Goal: Task Accomplishment & Management: Use online tool/utility

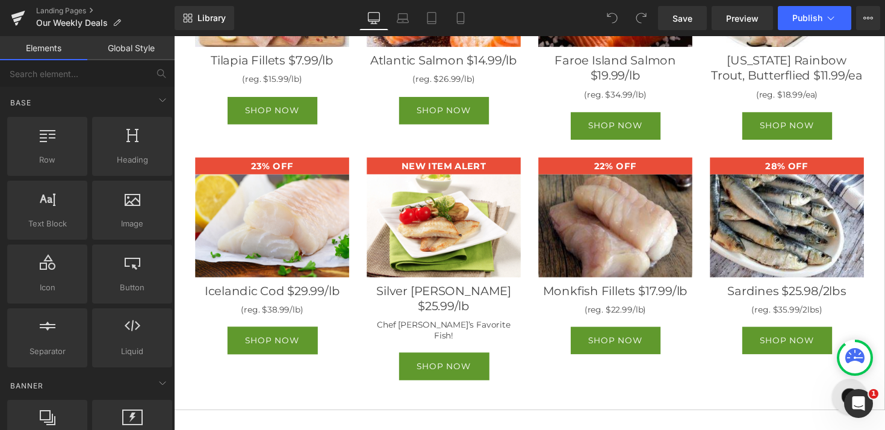
click at [288, 299] on li at bounding box center [294, 297] width 13 height 14
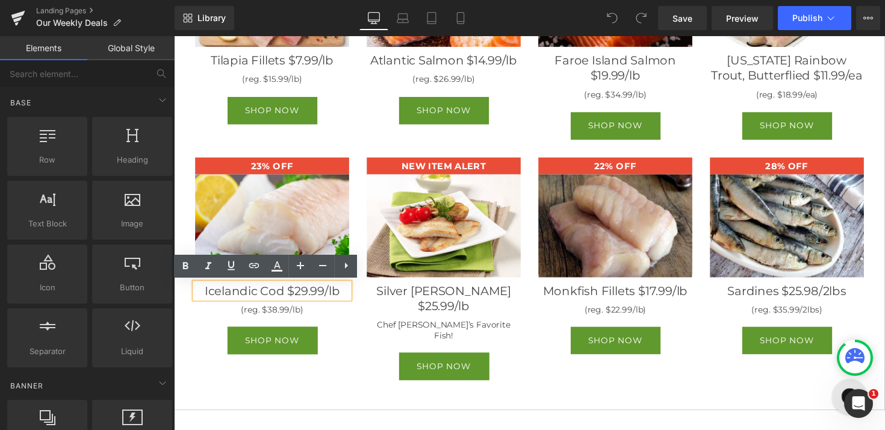
click at [303, 295] on div "Icelandic Cod $29.99/lb" at bounding box center [275, 297] width 158 height 16
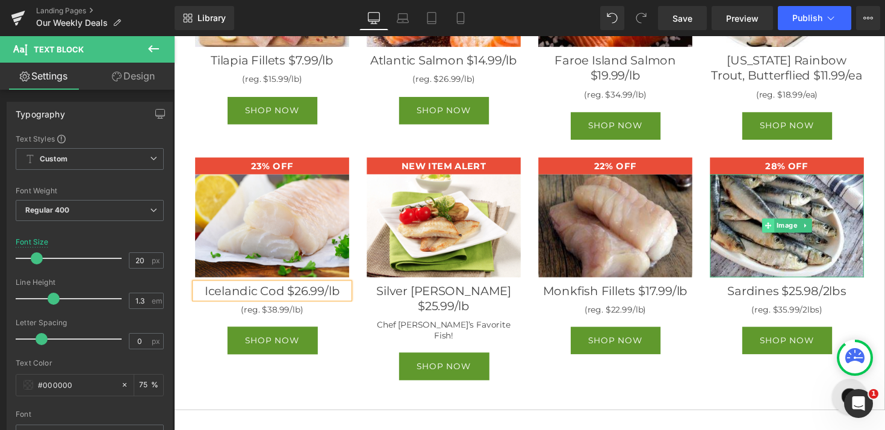
click at [781, 224] on span at bounding box center [783, 230] width 13 height 14
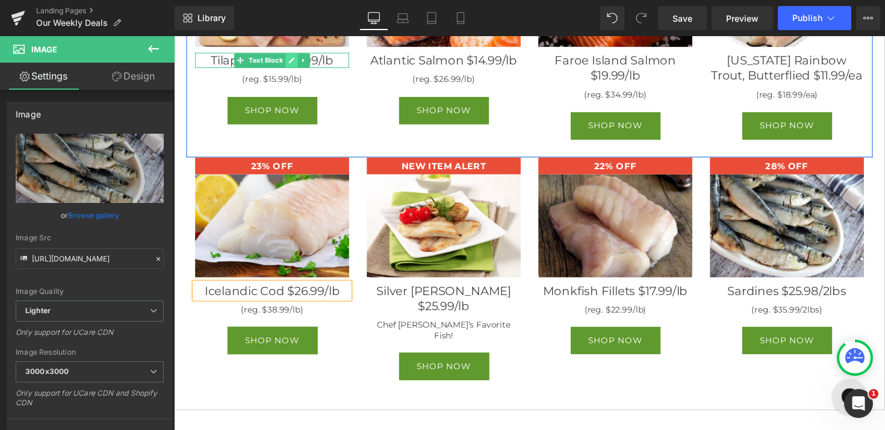
click at [288, 55] on link at bounding box center [294, 61] width 13 height 14
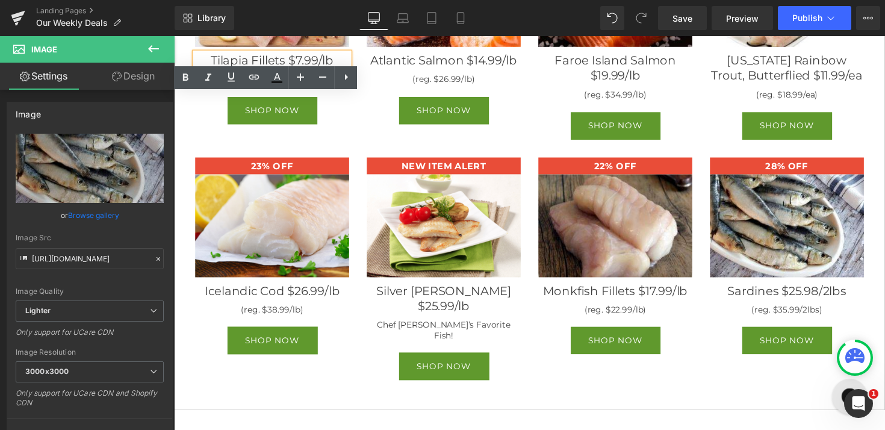
click at [293, 56] on div "Tilapia Fillets $7.99/lb" at bounding box center [275, 61] width 158 height 16
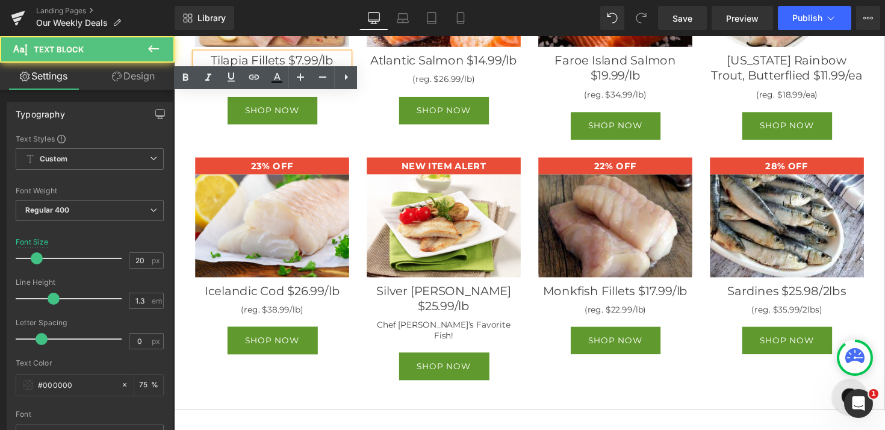
drag, startPoint x: 300, startPoint y: 57, endPoint x: 353, endPoint y: 56, distance: 53.0
click at [300, 57] on div "Tilapia Fillets $7.99/lb" at bounding box center [275, 61] width 158 height 16
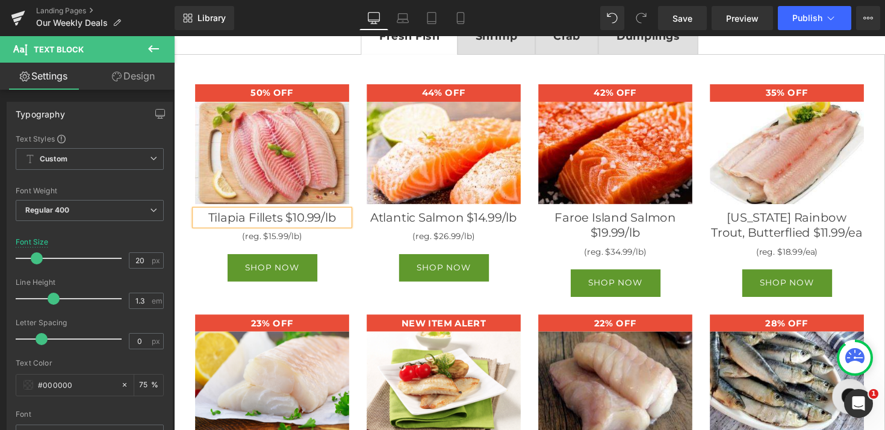
scroll to position [235, 0]
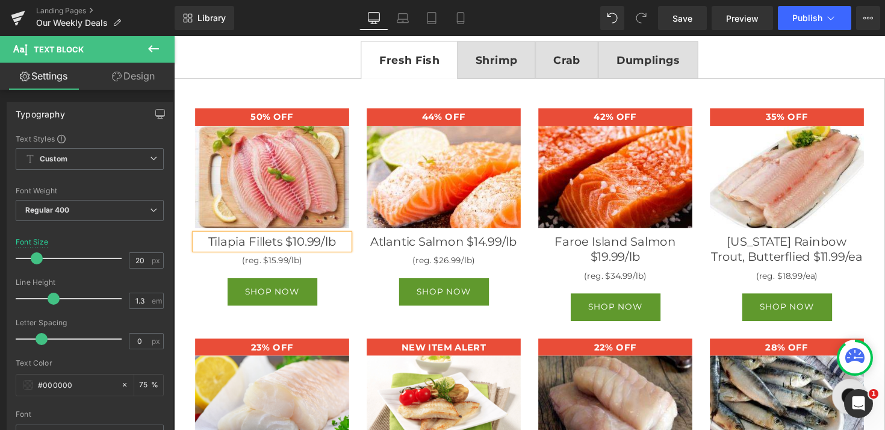
click at [495, 61] on strong "Shrimp" at bounding box center [504, 60] width 43 height 13
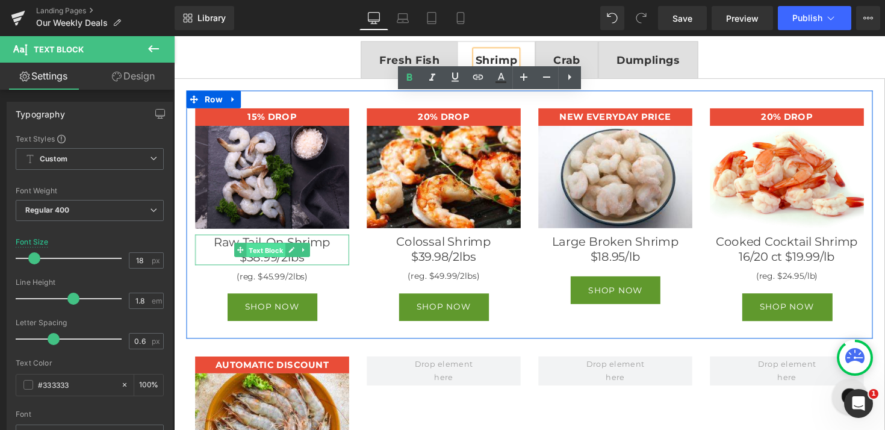
click at [268, 261] on span "Text Block" at bounding box center [268, 255] width 40 height 14
click at [245, 266] on div "Raw Tail-On Shrimp $38.99/2lbs" at bounding box center [275, 255] width 158 height 31
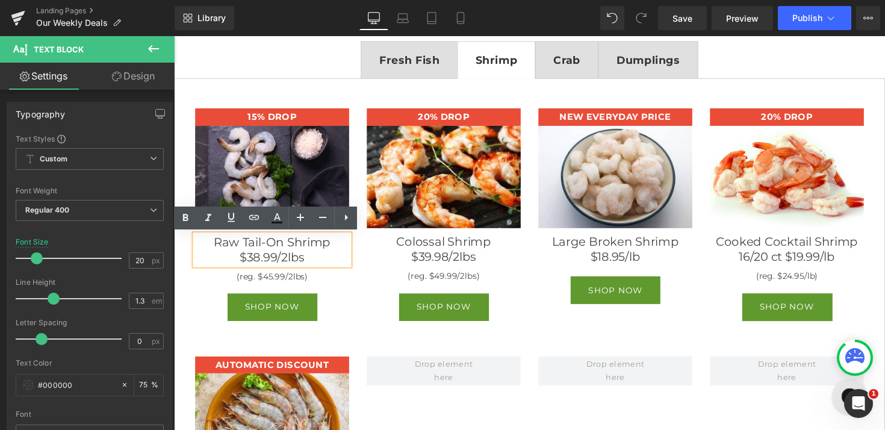
click at [258, 263] on div "Raw Tail-On Shrimp $38.99/2lbs" at bounding box center [275, 255] width 158 height 31
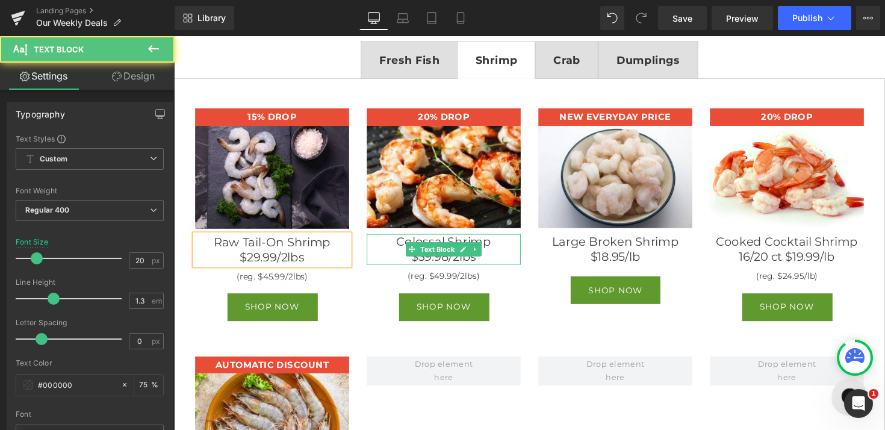
click at [432, 265] on div "Colossal Shrimp $39.98/2lbs" at bounding box center [450, 254] width 158 height 31
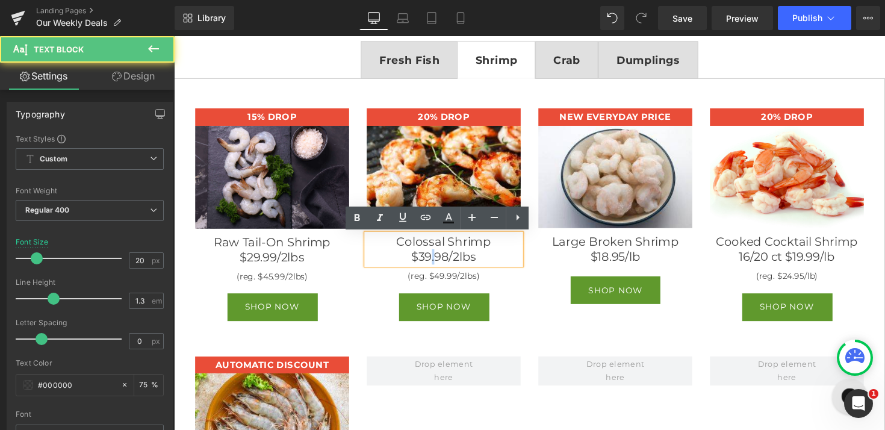
click at [435, 260] on div "Colossal Shrimp $39.98/2lbs" at bounding box center [450, 254] width 158 height 31
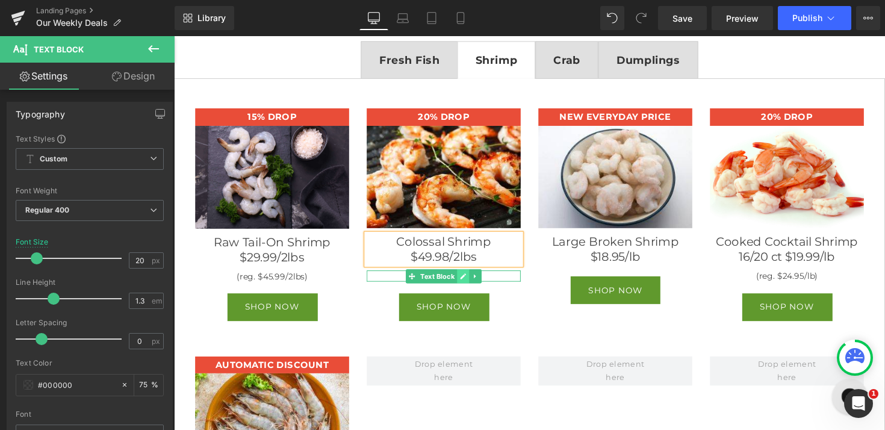
click at [467, 283] on icon at bounding box center [470, 282] width 6 height 6
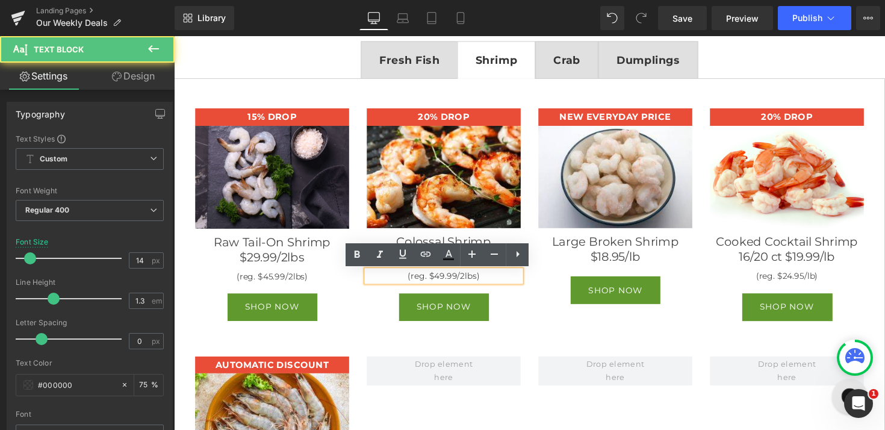
click at [441, 282] on div "(reg. $49.99/2lbs)" at bounding box center [450, 281] width 158 height 11
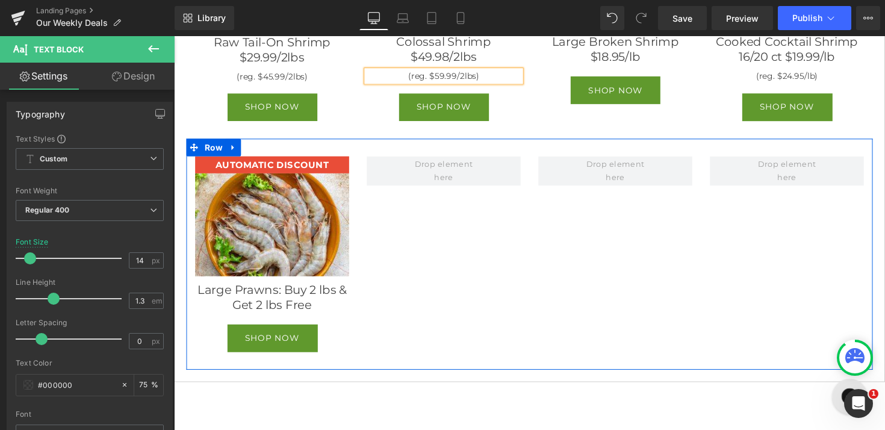
scroll to position [433, 0]
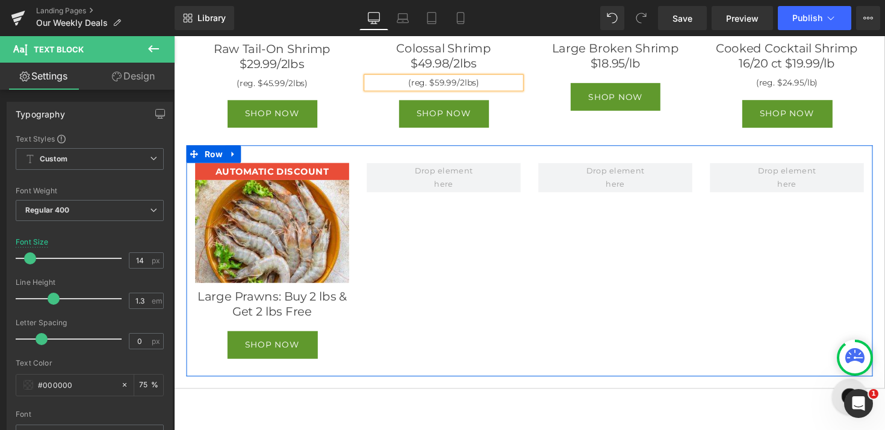
click at [402, 265] on div "AUTOMATIC DISCOUNT Heading Image Large Prawns: Buy 2 lbs & Get 2 lbs Free Text …" at bounding box center [538, 266] width 703 height 237
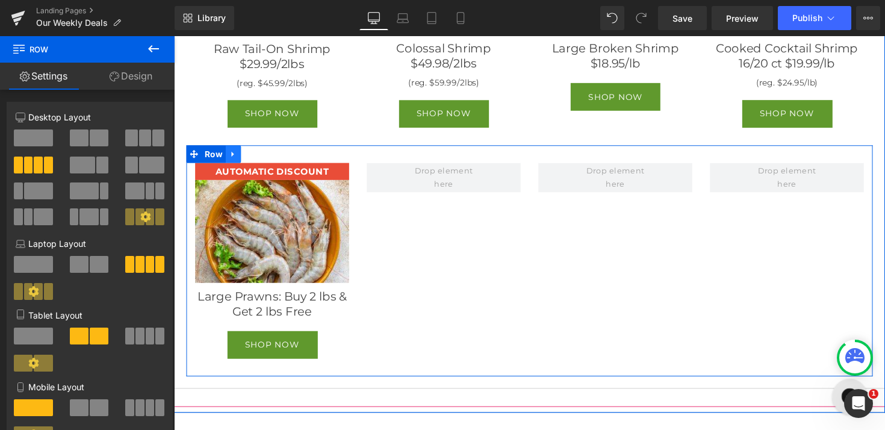
click at [231, 160] on icon at bounding box center [235, 156] width 8 height 9
click at [262, 157] on icon at bounding box center [266, 157] width 8 height 8
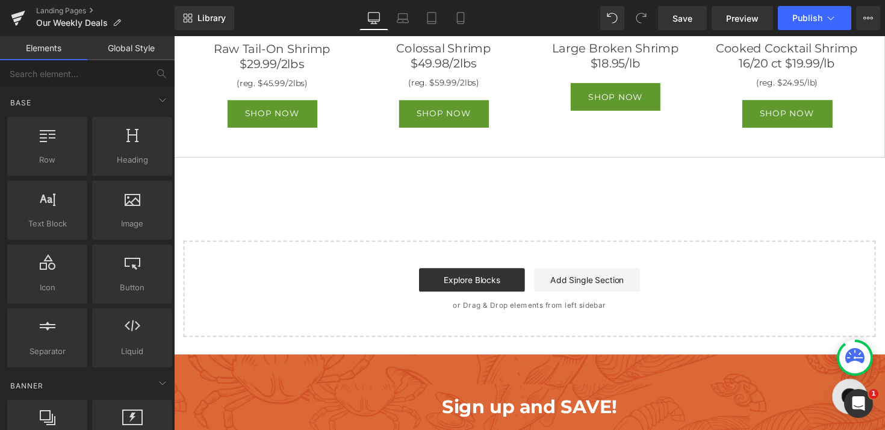
scroll to position [413, 0]
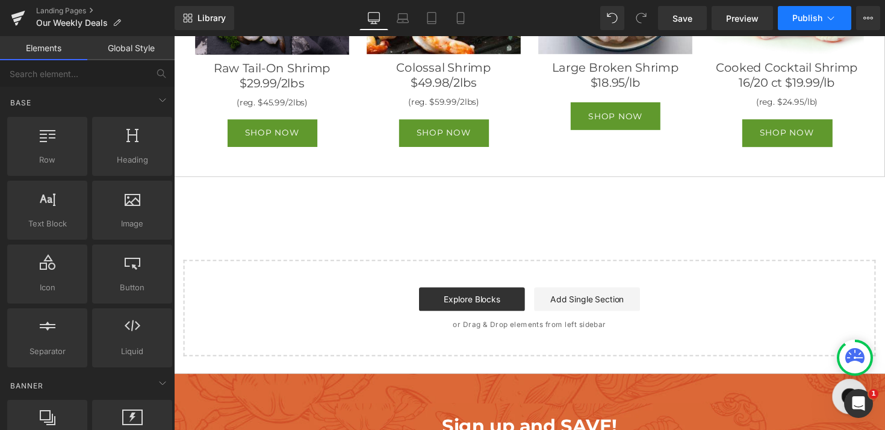
click at [786, 8] on button "Publish" at bounding box center [814, 18] width 73 height 24
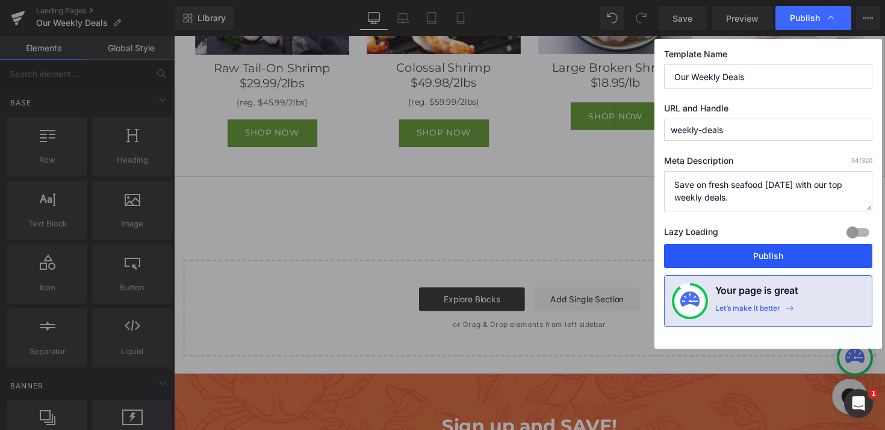
click at [768, 246] on button "Publish" at bounding box center [768, 256] width 208 height 24
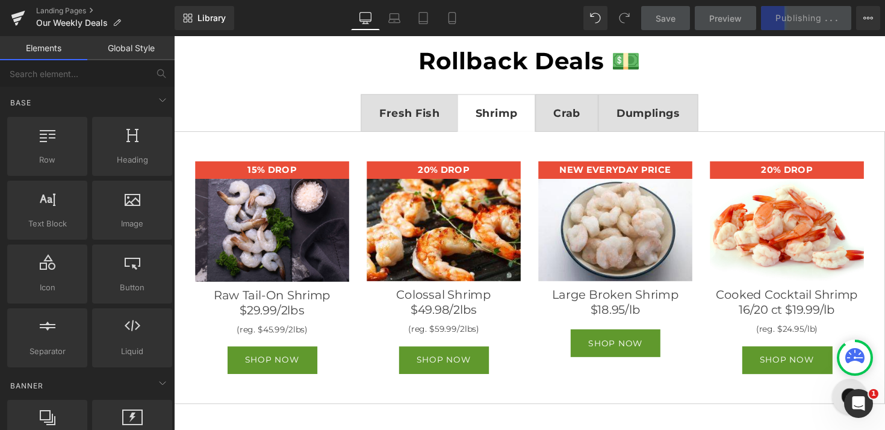
scroll to position [170, 0]
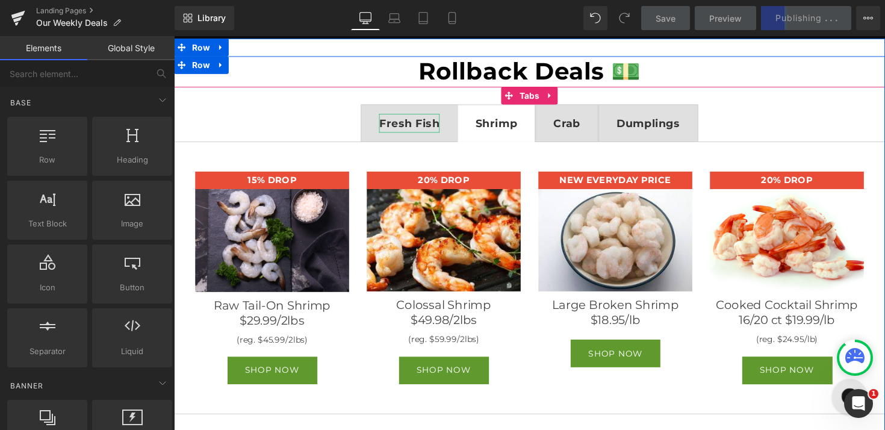
click at [436, 120] on strong "Fresh Fish" at bounding box center [415, 125] width 62 height 13
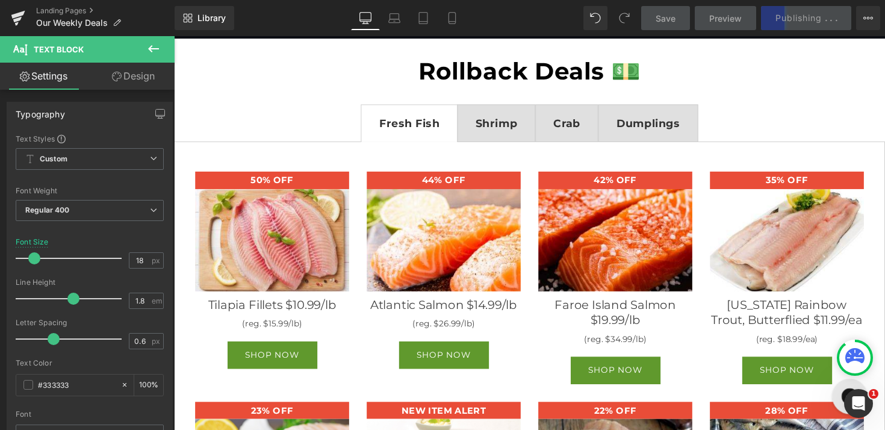
click at [785, 13] on div "Save Preview Publishing . . . Scheduled View Live Page View with current Templa…" at bounding box center [760, 18] width 249 height 24
click at [675, 11] on link "Save" at bounding box center [665, 18] width 49 height 24
click at [852, 390] on div "Open Intercom Messenger" at bounding box center [857, 402] width 40 height 40
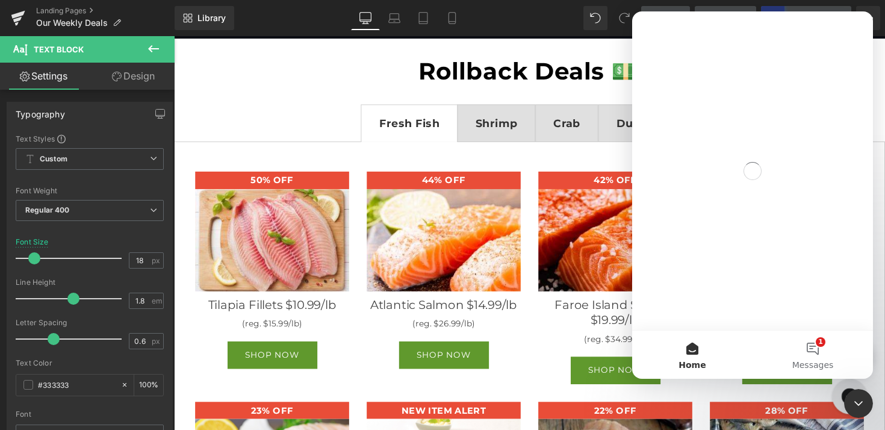
scroll to position [0, 0]
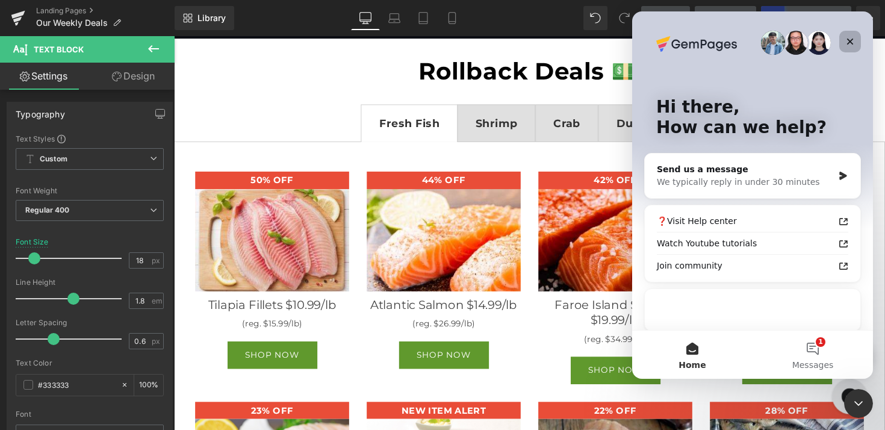
click at [852, 43] on icon "Close" at bounding box center [850, 42] width 10 height 10
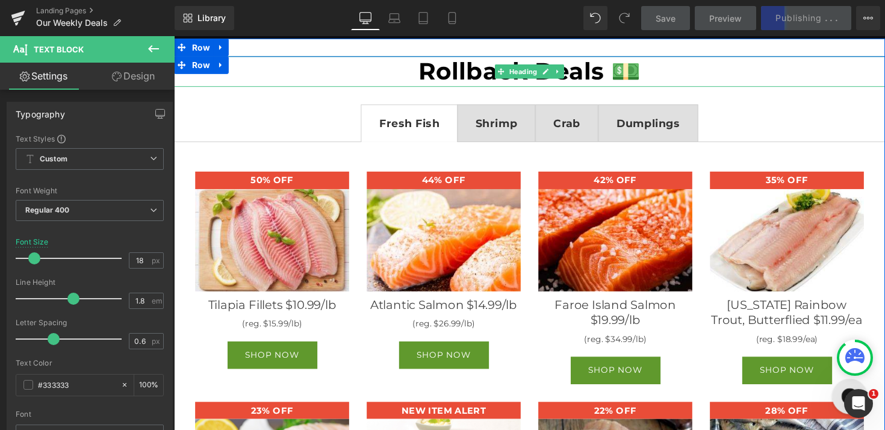
click at [861, 68] on h1 "Rollback Deals 💵" at bounding box center [538, 72] width 728 height 31
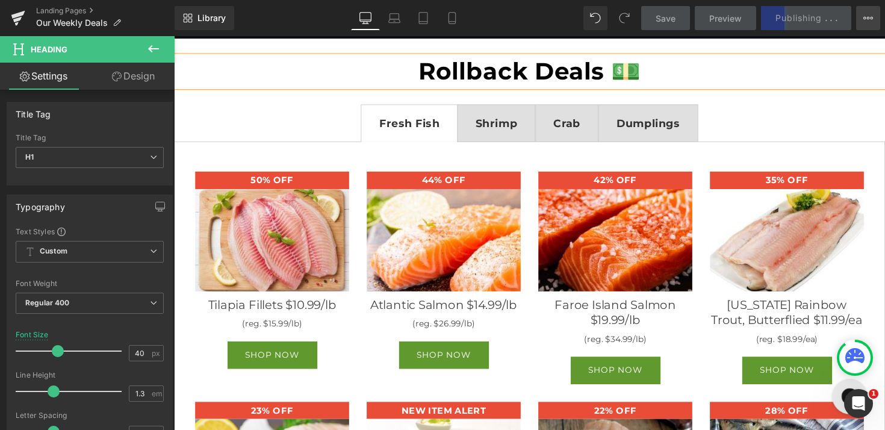
click at [861, 22] on button "View Live Page View with current Template Save Template to Library Schedule Pub…" at bounding box center [868, 18] width 24 height 24
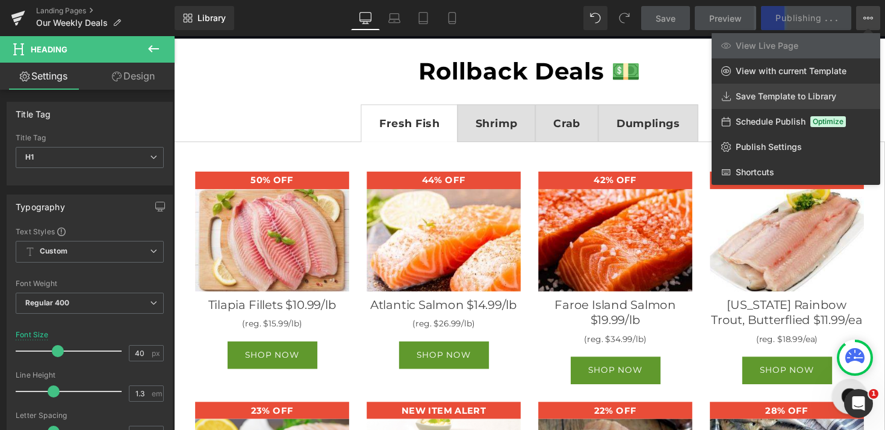
click at [823, 101] on span "Save Template to Library" at bounding box center [786, 96] width 101 height 11
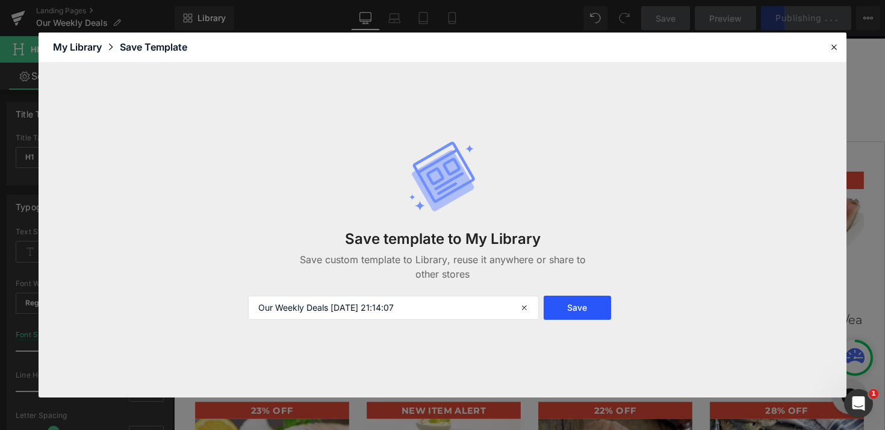
click at [581, 310] on button "Save" at bounding box center [577, 308] width 67 height 24
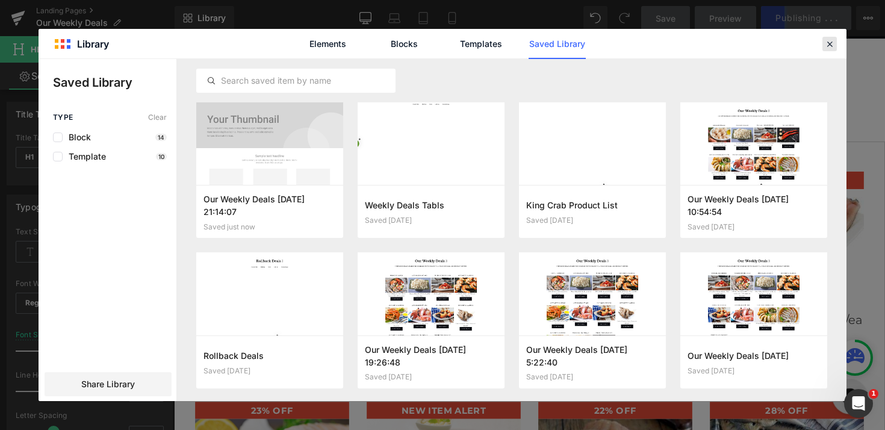
click at [835, 39] on div at bounding box center [829, 44] width 14 height 14
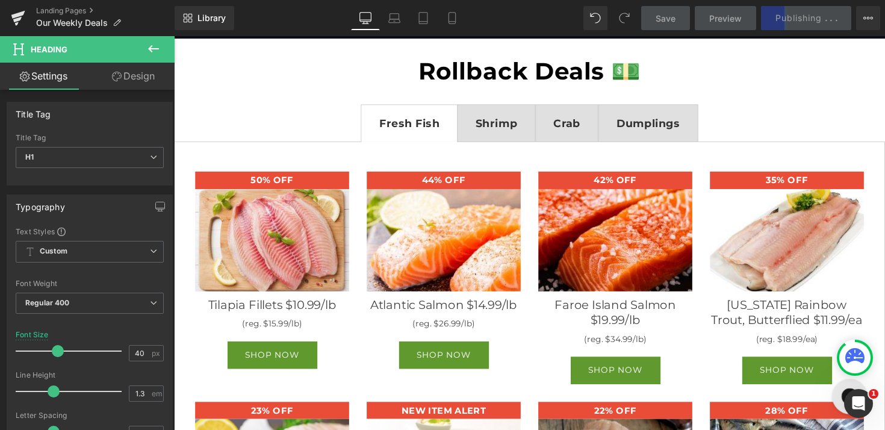
click at [650, 23] on link "Save" at bounding box center [665, 18] width 49 height 24
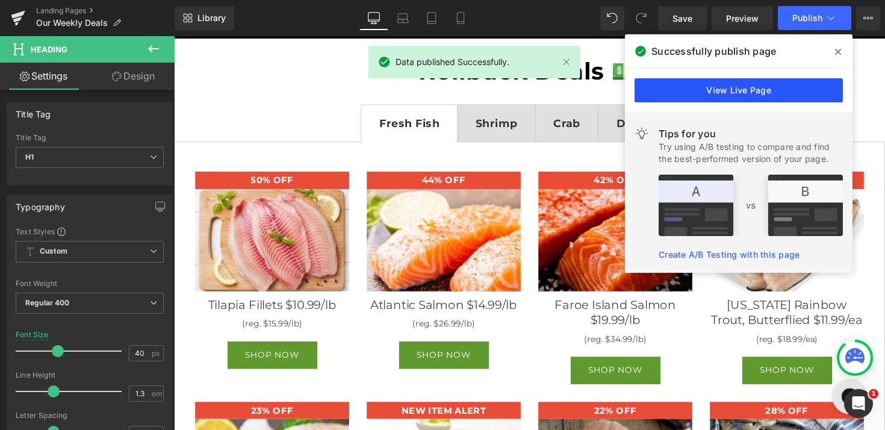
click at [719, 81] on link "View Live Page" at bounding box center [739, 90] width 208 height 24
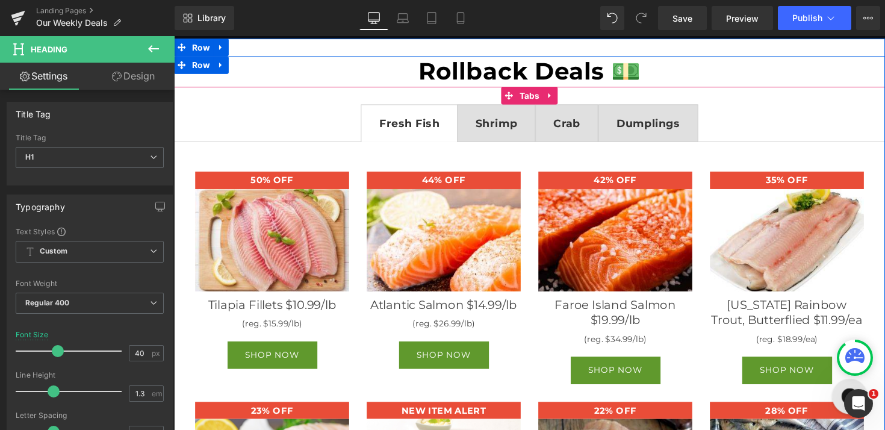
click at [495, 119] on strong "Shrimp" at bounding box center [504, 125] width 43 height 13
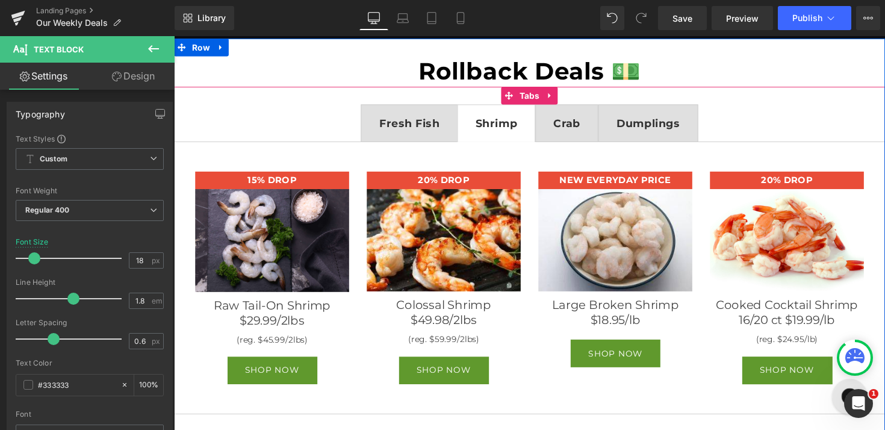
click at [433, 120] on strong "Fresh Fish" at bounding box center [415, 125] width 62 height 13
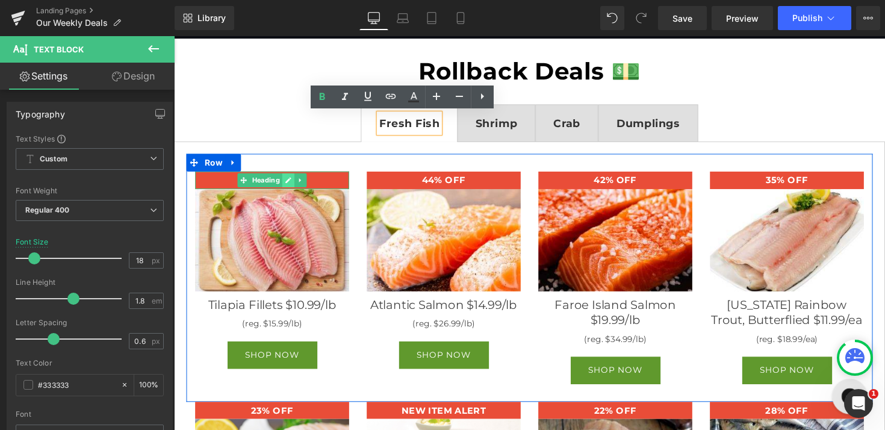
click at [285, 182] on link at bounding box center [291, 183] width 13 height 14
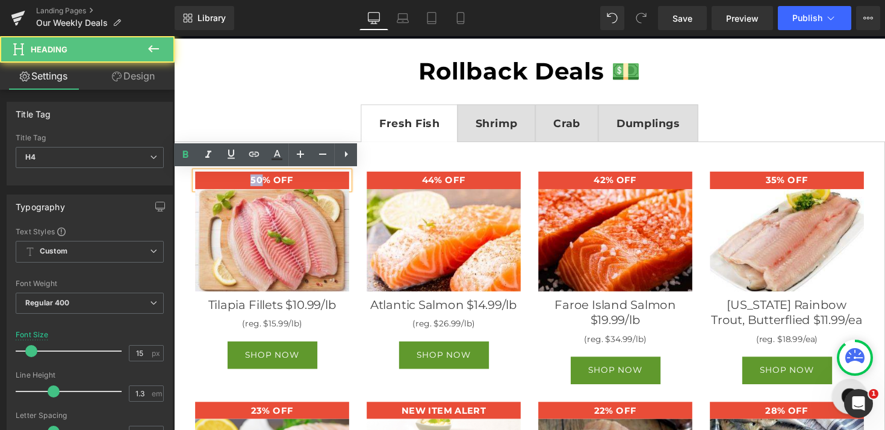
drag, startPoint x: 248, startPoint y: 183, endPoint x: 261, endPoint y: 184, distance: 13.3
click at [261, 184] on h4 "50% OFF" at bounding box center [275, 184] width 158 height 12
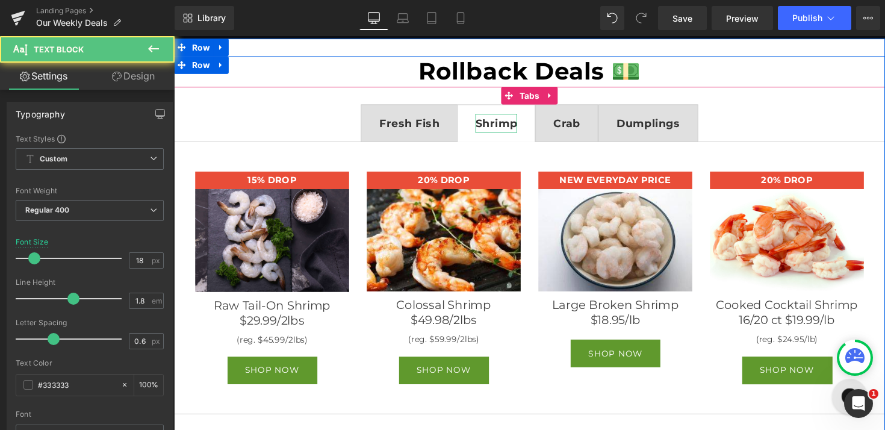
click at [501, 128] on strong "Shrimp" at bounding box center [504, 125] width 43 height 13
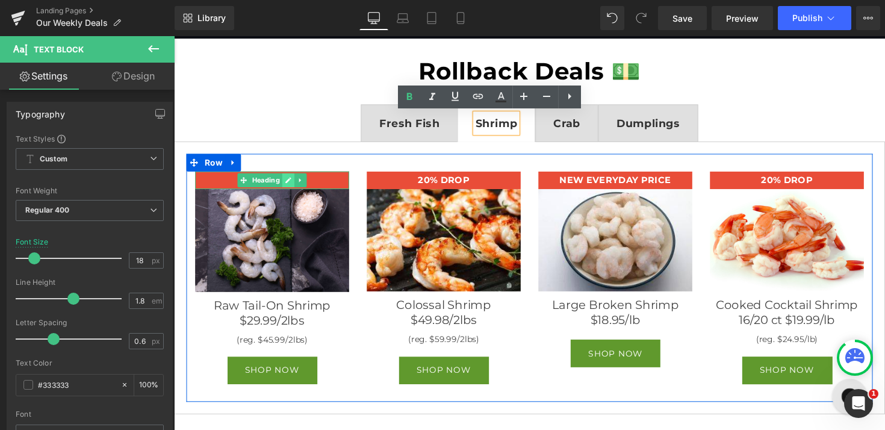
click at [288, 185] on icon at bounding box center [291, 184] width 6 height 6
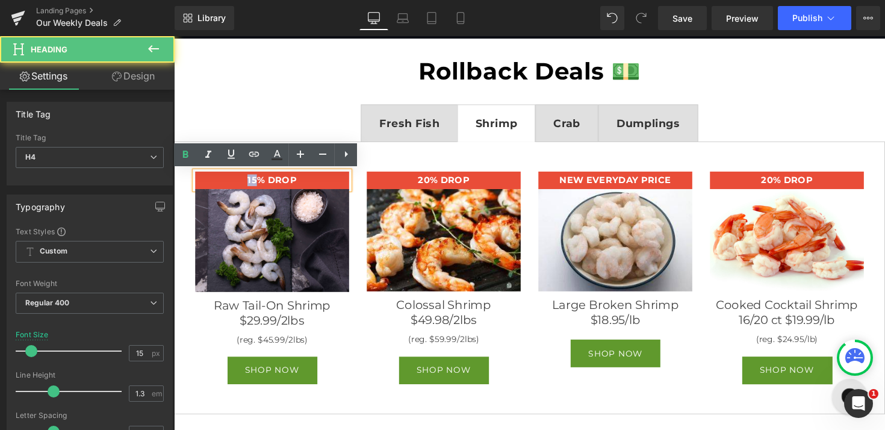
drag, startPoint x: 244, startPoint y: 182, endPoint x: 258, endPoint y: 182, distance: 13.9
click at [258, 182] on h4 "15% DROP" at bounding box center [275, 184] width 158 height 12
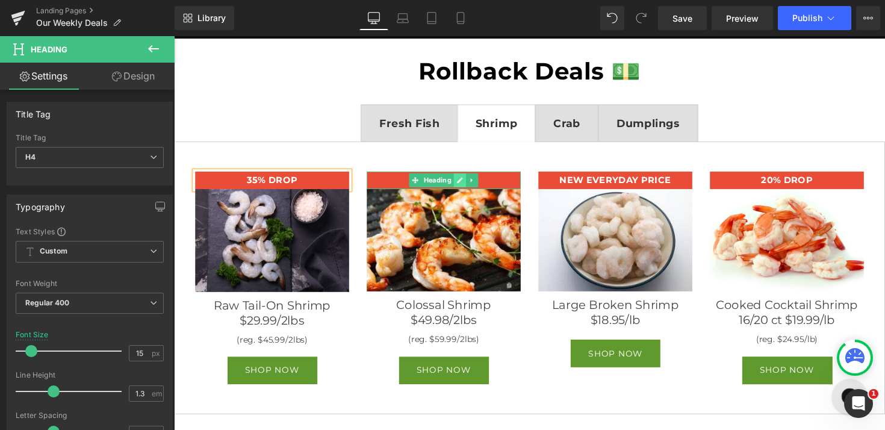
click at [464, 183] on icon at bounding box center [467, 184] width 6 height 6
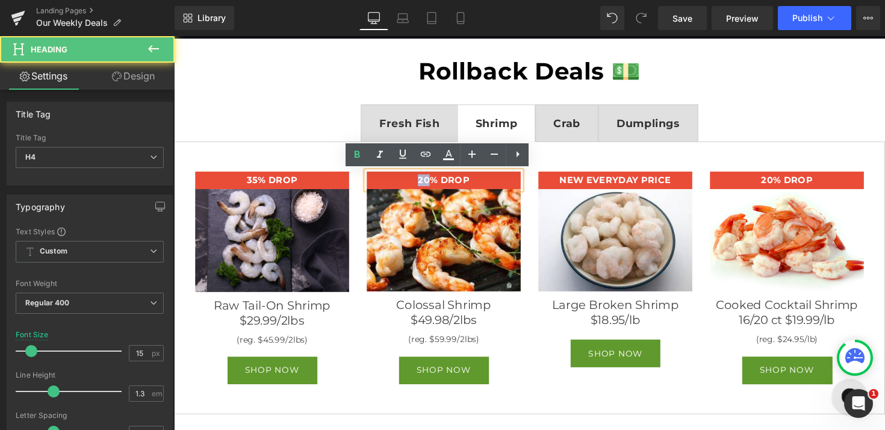
drag, startPoint x: 419, startPoint y: 180, endPoint x: 430, endPoint y: 181, distance: 11.5
click at [430, 181] on h4 "20% DROP" at bounding box center [450, 184] width 158 height 12
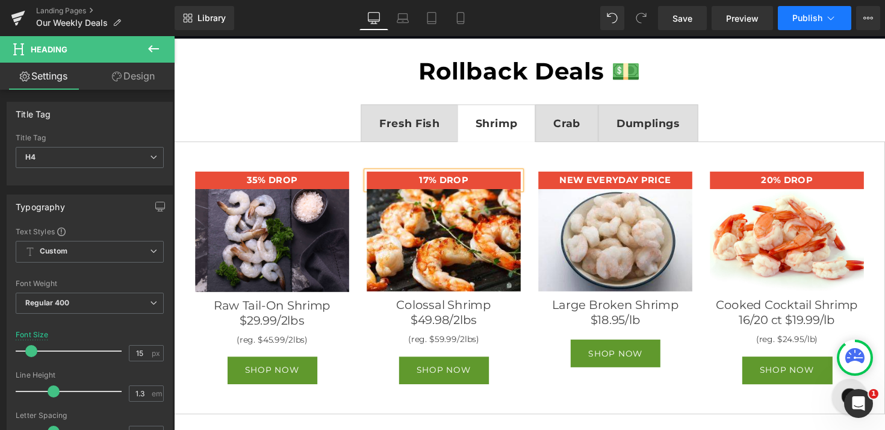
click at [814, 16] on span "Publish" at bounding box center [807, 18] width 30 height 10
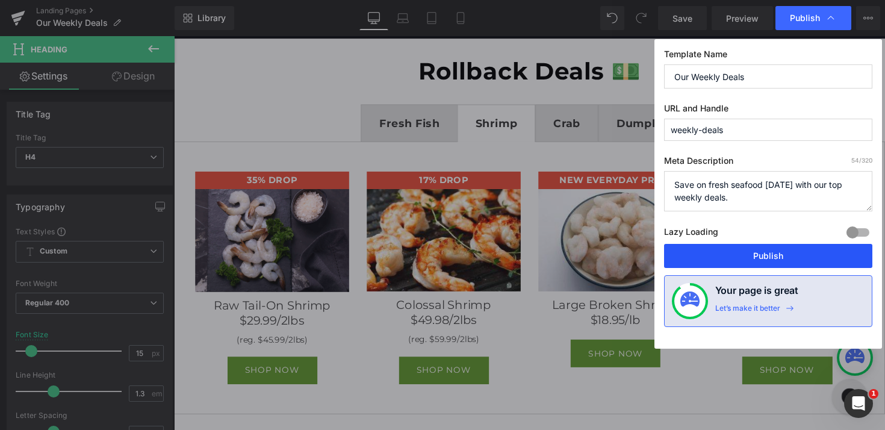
click at [812, 256] on button "Publish" at bounding box center [768, 256] width 208 height 24
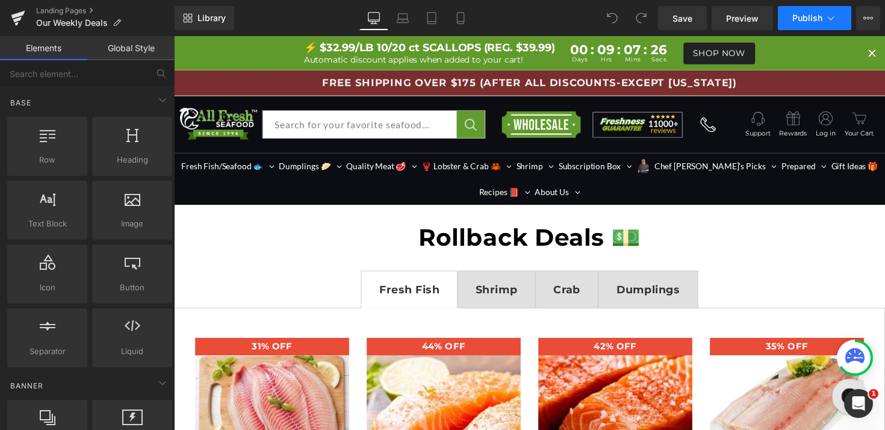
click at [795, 22] on span "Publish" at bounding box center [807, 18] width 30 height 10
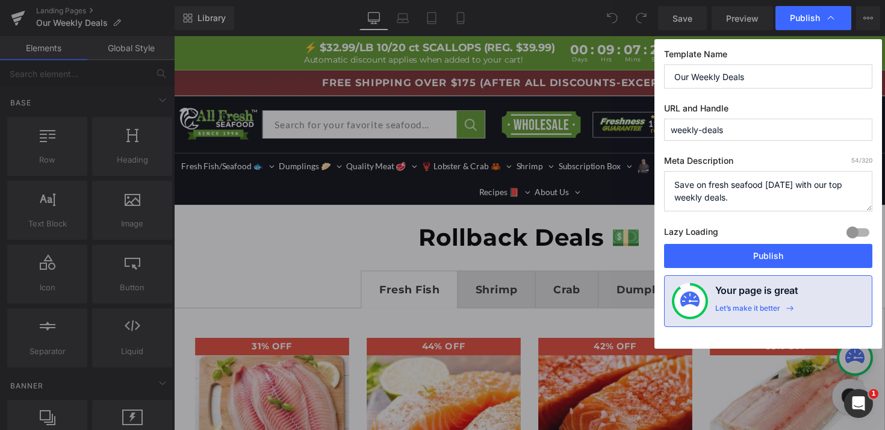
click at [768, 243] on div "Lazy Loading Build Upgrade plan to unlock" at bounding box center [768, 234] width 208 height 20
click at [771, 257] on button "Publish" at bounding box center [768, 256] width 208 height 24
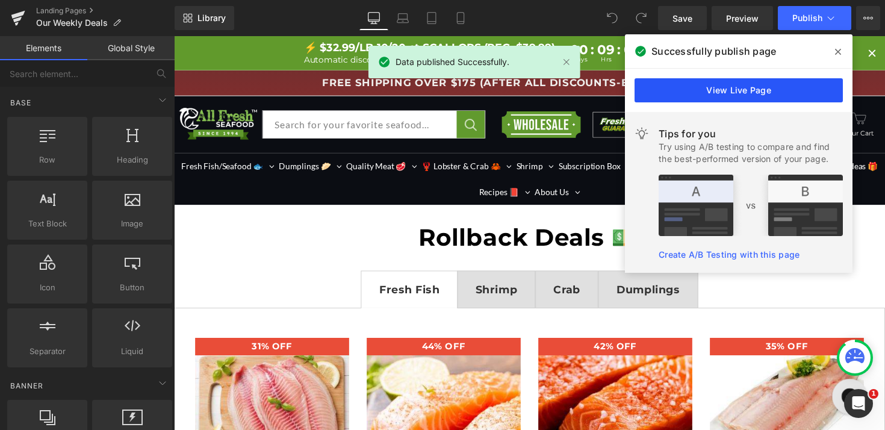
click at [727, 84] on link "View Live Page" at bounding box center [739, 90] width 208 height 24
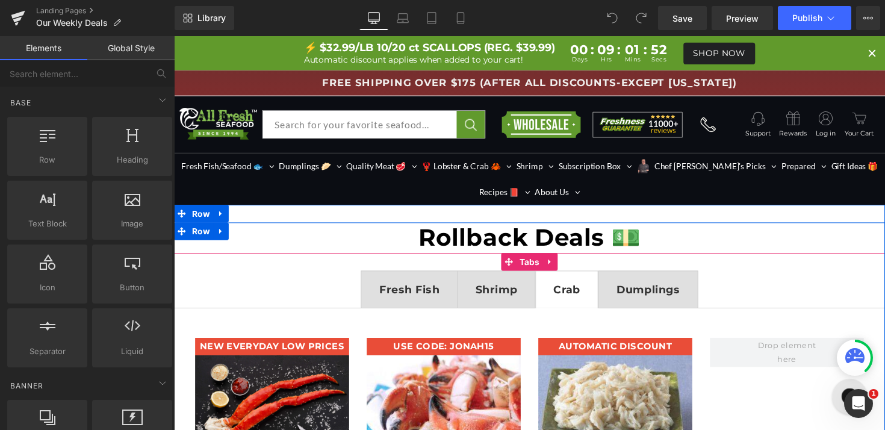
click at [588, 306] on span "Crab Text Block" at bounding box center [576, 295] width 63 height 37
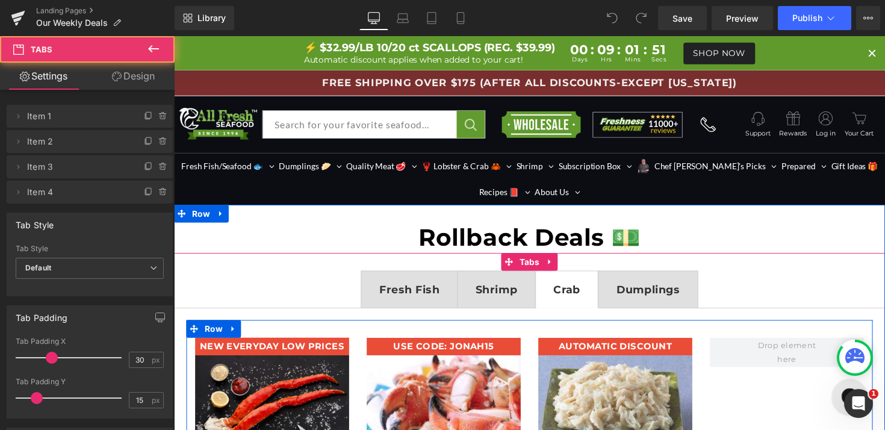
click at [497, 353] on h4 "USE CODE: JONAH15" at bounding box center [450, 354] width 158 height 12
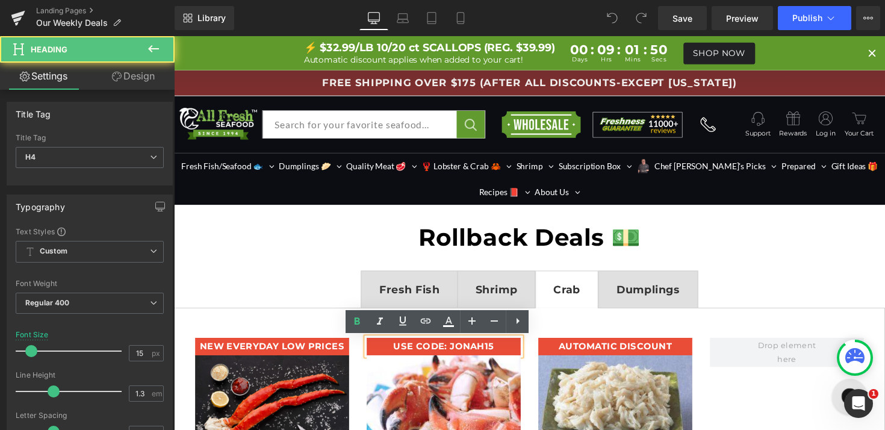
click at [501, 356] on h4 "USE CODE: JONAH15" at bounding box center [450, 354] width 158 height 12
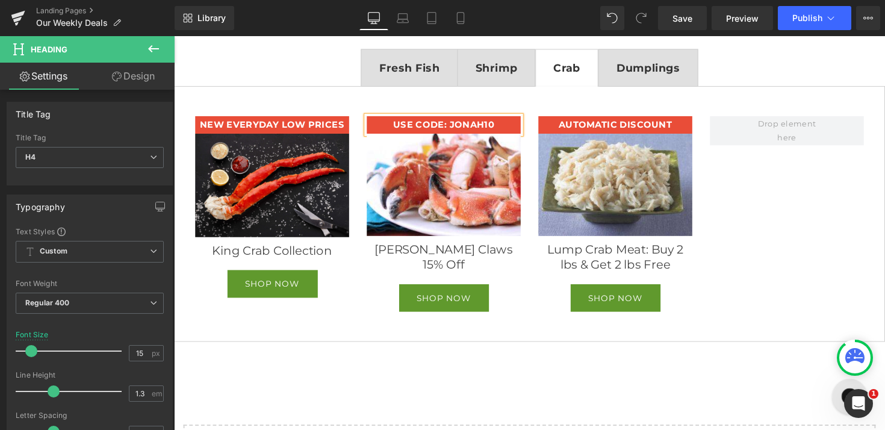
scroll to position [227, 0]
click at [489, 252] on div "[PERSON_NAME] Claws 15% Off" at bounding box center [450, 262] width 158 height 31
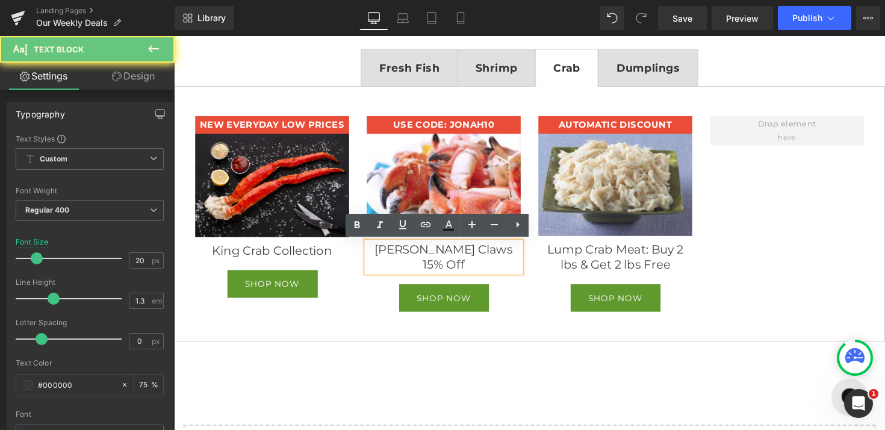
click at [489, 252] on div "[PERSON_NAME] Claws 15% Off" at bounding box center [450, 262] width 158 height 31
click at [491, 252] on div "[PERSON_NAME] Claws 15% Off" at bounding box center [450, 262] width 158 height 31
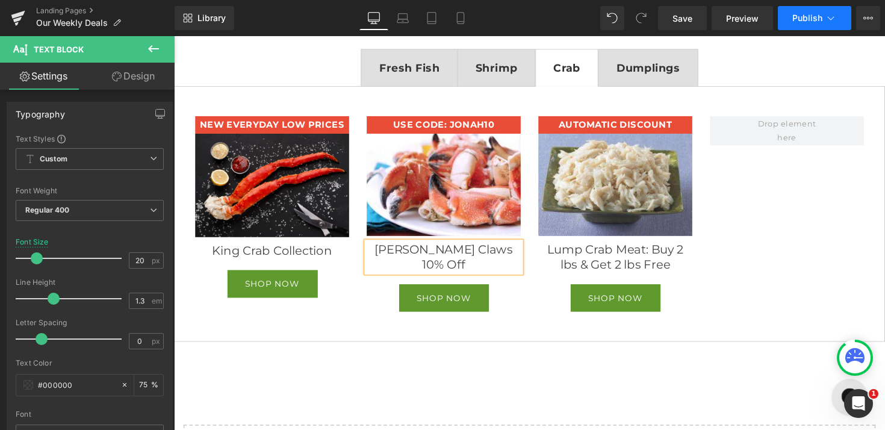
click at [800, 19] on span "Publish" at bounding box center [807, 18] width 30 height 10
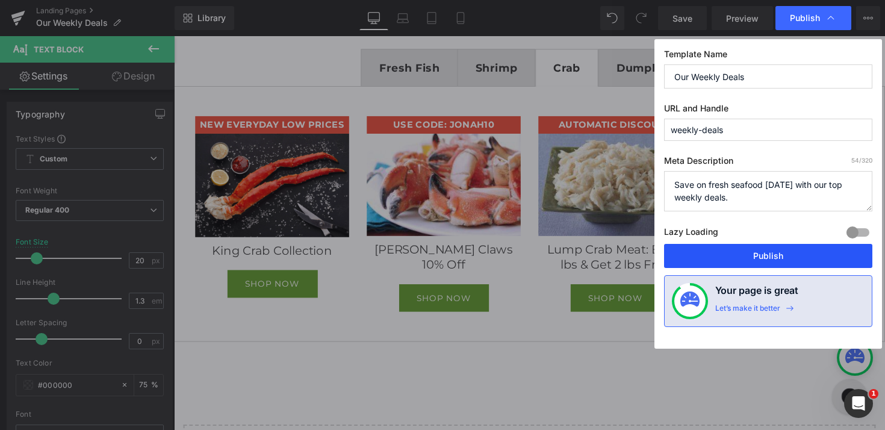
click at [753, 247] on button "Publish" at bounding box center [768, 256] width 208 height 24
